Goal: Check status: Check status

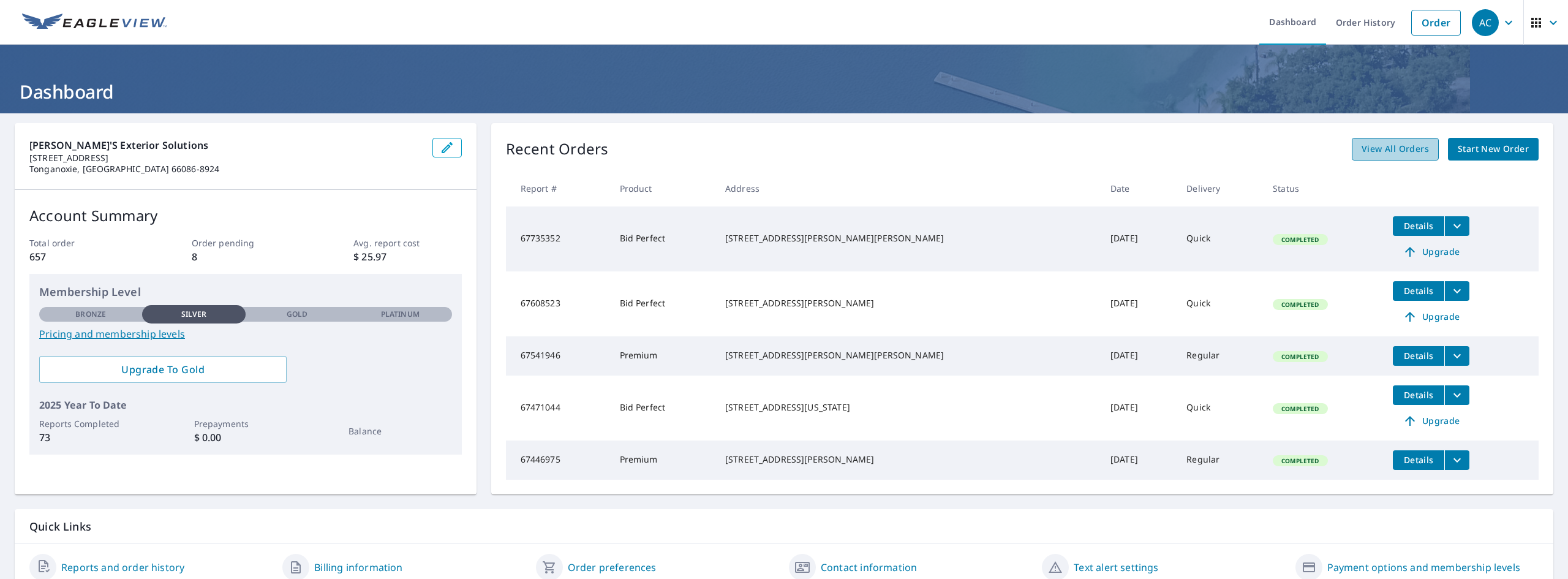
click at [1404, 148] on span "View All Orders" at bounding box center [1395, 150] width 67 height 16
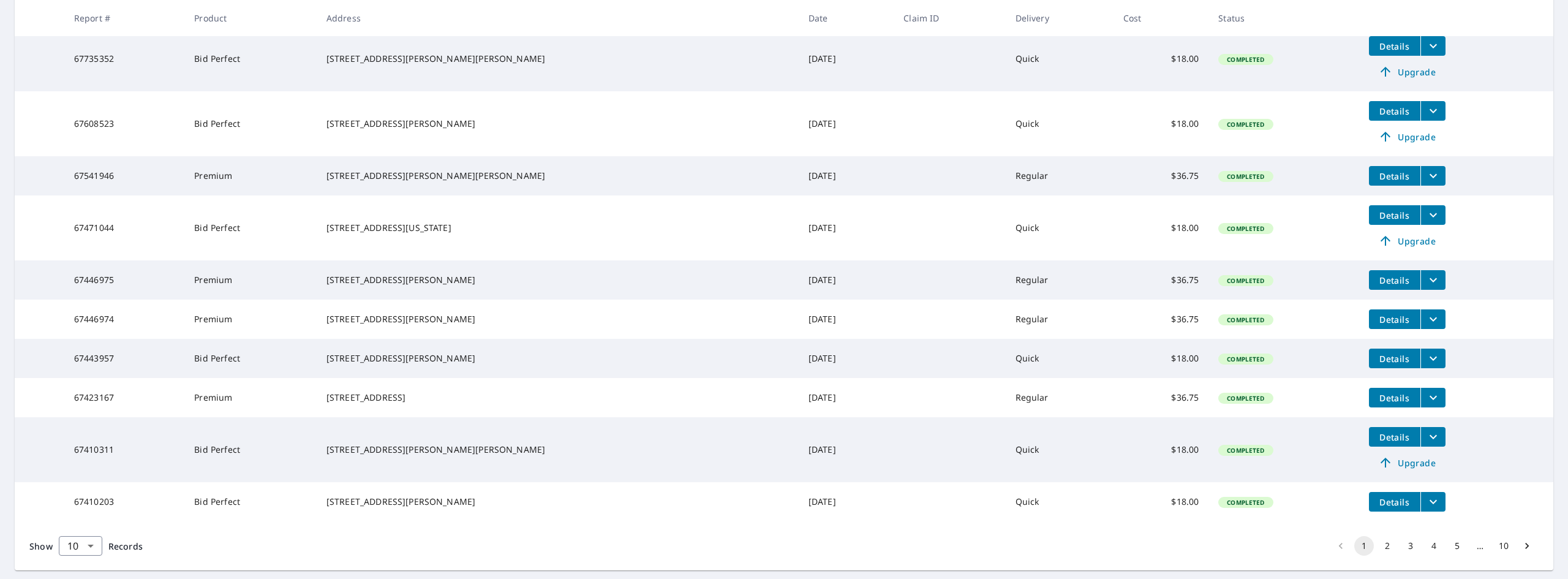
scroll to position [297, 0]
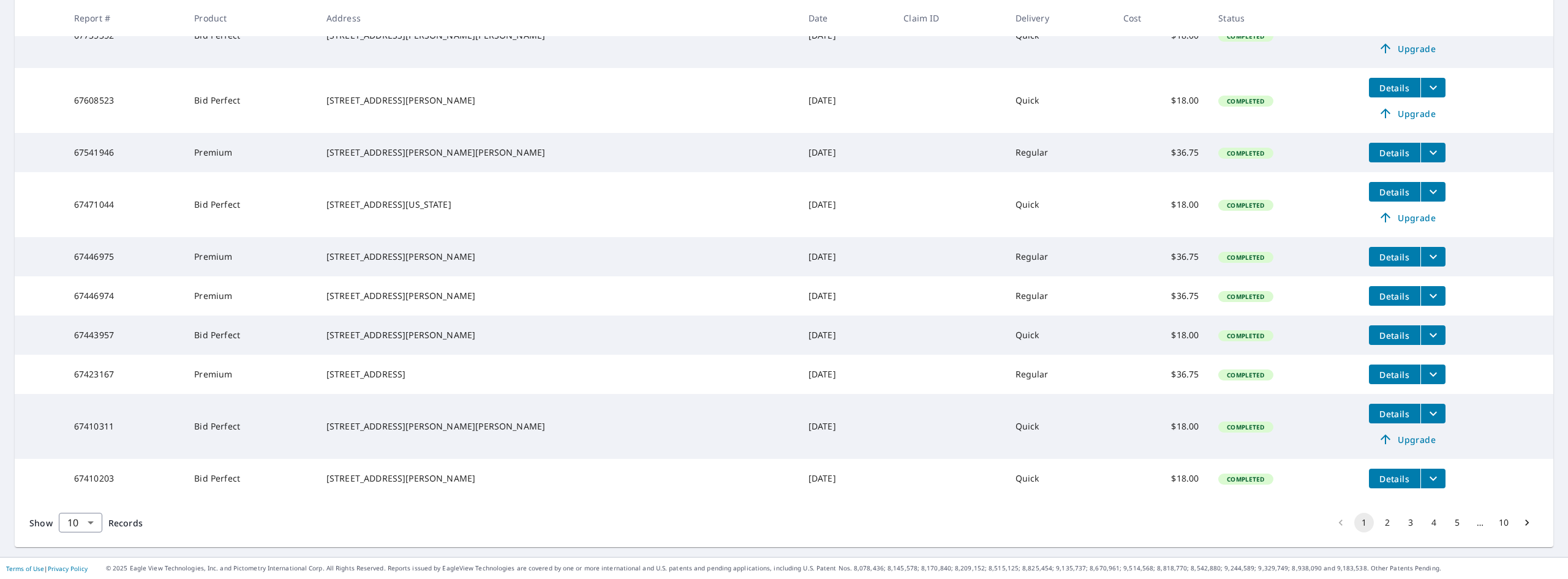
click at [1377, 522] on button "2" at bounding box center [1387, 522] width 19 height 19
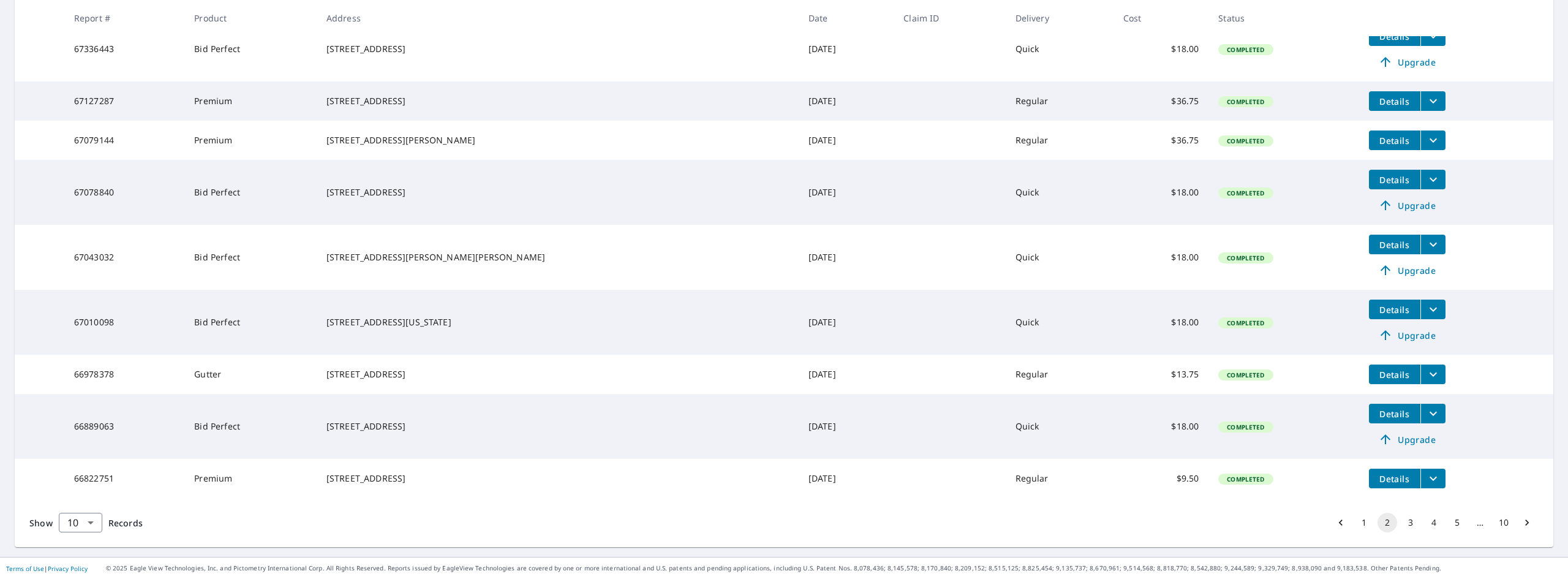
scroll to position [318, 0]
click at [1401, 522] on button "3" at bounding box center [1411, 522] width 19 height 19
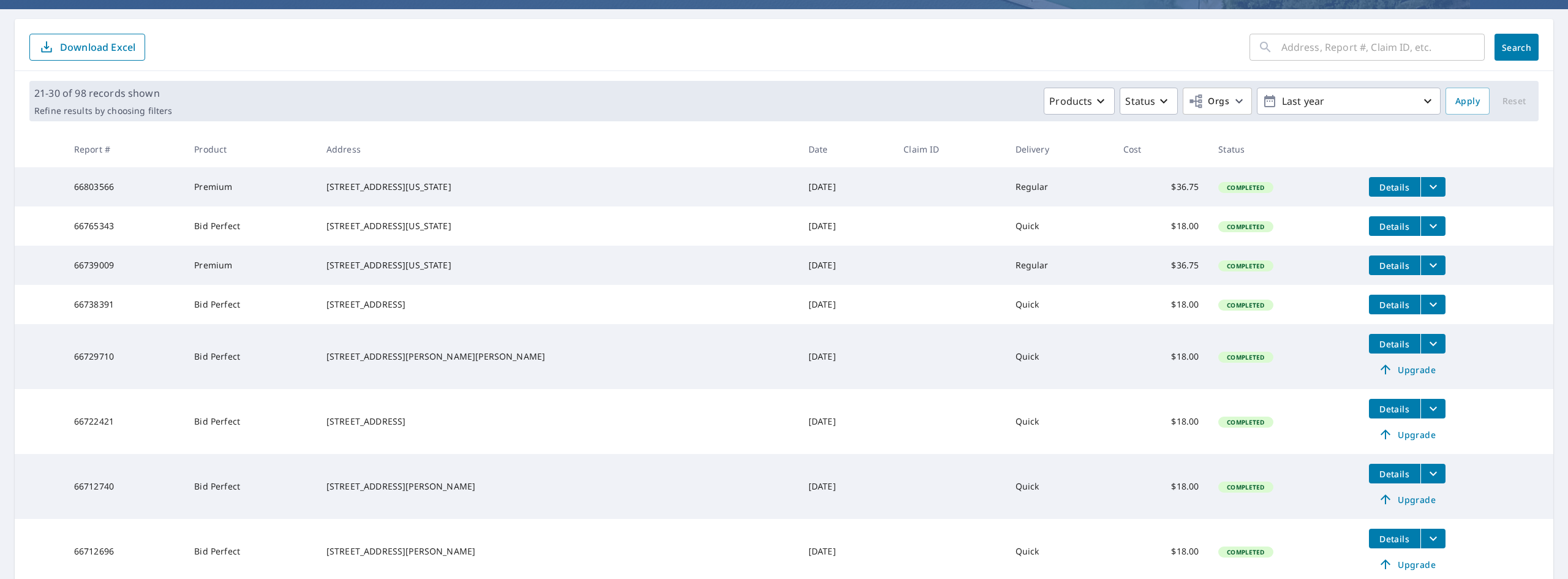
scroll to position [122, 0]
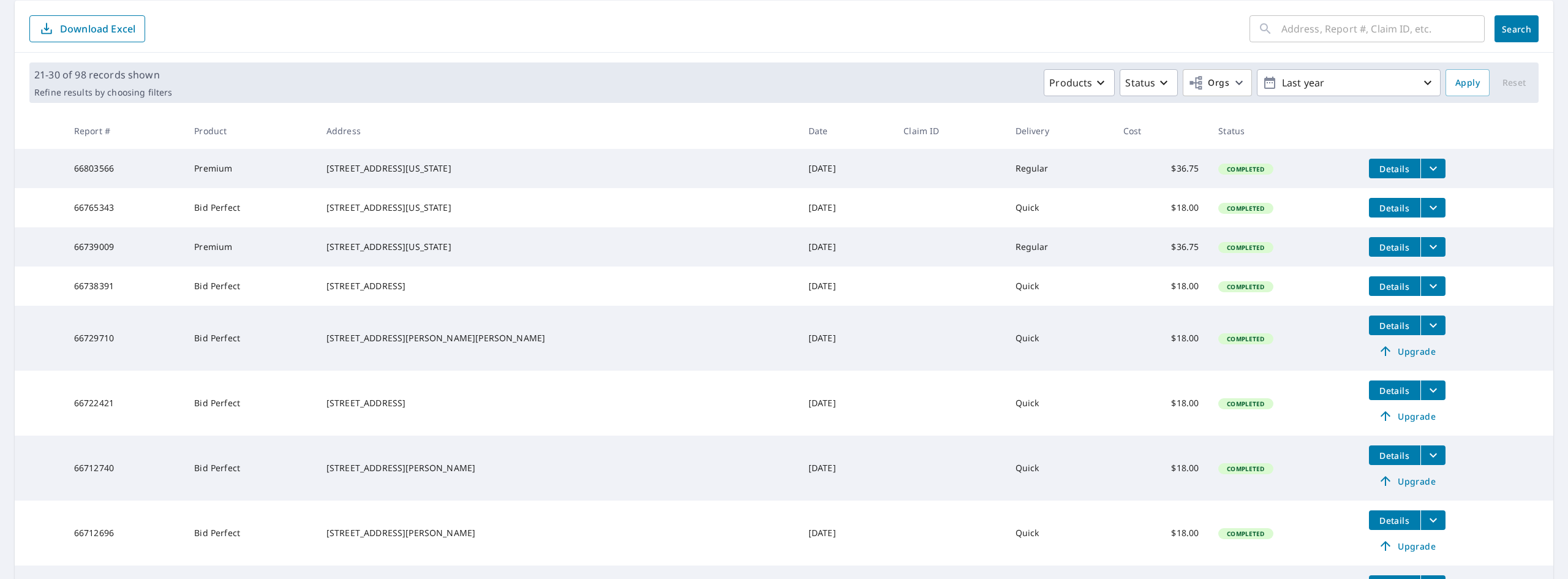
click at [1425, 332] on icon "filesDropdownBtn-66729710" at bounding box center [1432, 324] width 15 height 15
click at [1293, 322] on span "PDF" at bounding box center [1280, 323] width 39 height 15
click at [1476, 359] on td "Details Upgrade" at bounding box center [1456, 338] width 194 height 65
click at [1376, 359] on span "Upgrade" at bounding box center [1407, 351] width 62 height 15
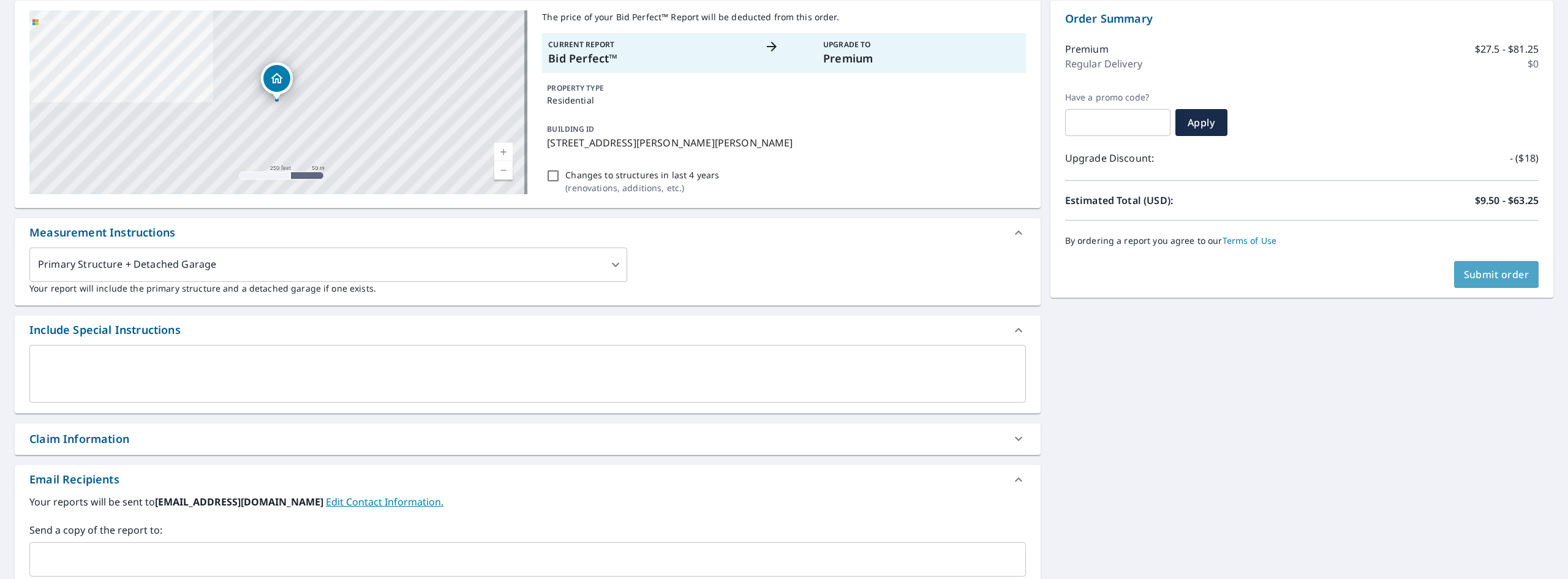
click at [1482, 271] on span "Submit order" at bounding box center [1496, 274] width 66 height 13
